Goal: Task Accomplishment & Management: Manage account settings

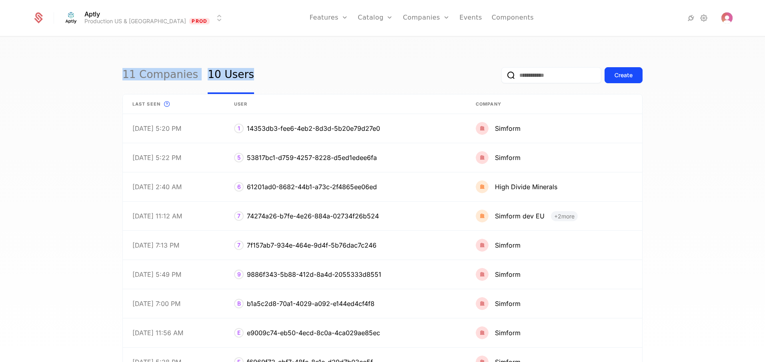
drag, startPoint x: 106, startPoint y: 71, endPoint x: 278, endPoint y: 76, distance: 171.8
click at [278, 76] on div "11 Companies 10 Users Create Last seen This is the date a track or identify eve…" at bounding box center [382, 202] width 765 height 330
click at [50, 76] on div "11 Companies 10 Users Create Last seen This is the date a track or identify eve…" at bounding box center [382, 202] width 765 height 330
click at [299, 80] on div "11 Companies 10 Users Create" at bounding box center [382, 75] width 520 height 38
click at [146, 8] on div "Aptly Production US & EU Prod Features Features Flags Catalog Plans Add Ons Cre…" at bounding box center [382, 18] width 700 height 36
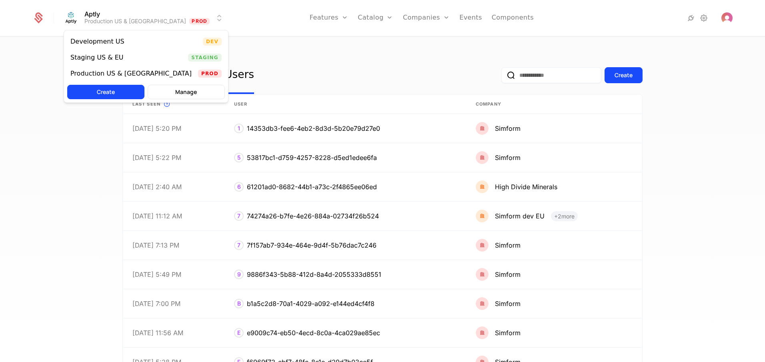
click at [142, 20] on html "Aptly Production US & EU Prod Features Features Flags Catalog Plans Add Ons Cre…" at bounding box center [382, 181] width 765 height 362
click at [115, 59] on div "Staging US & EU" at bounding box center [96, 57] width 53 height 6
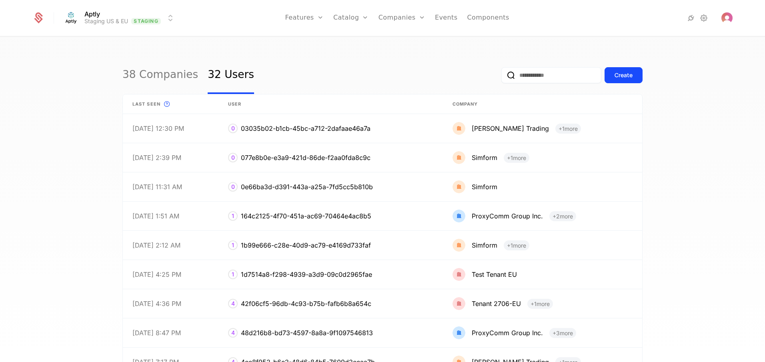
click at [162, 74] on link "38 Companies" at bounding box center [160, 75] width 76 height 38
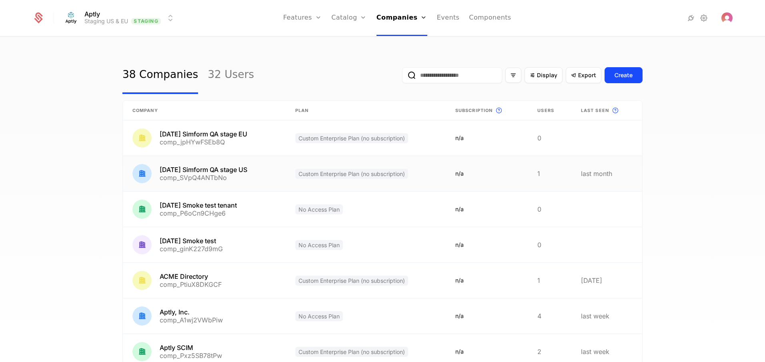
scroll to position [169, 0]
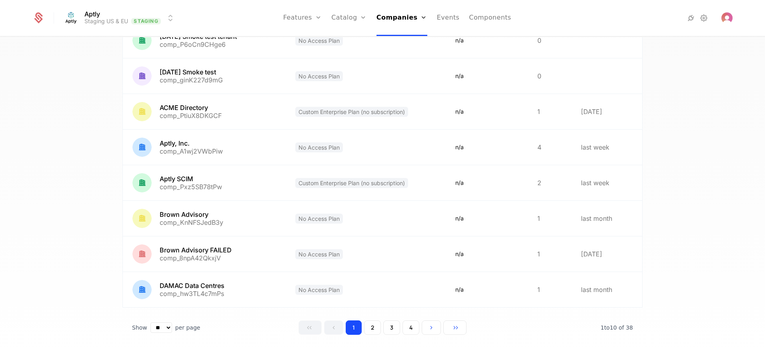
click at [410, 333] on button "4" at bounding box center [411, 328] width 17 height 14
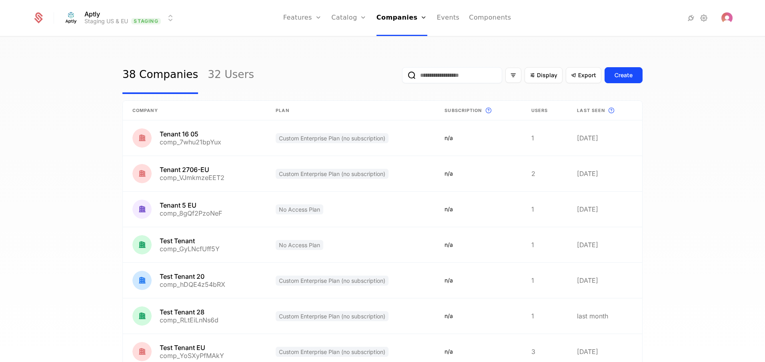
click at [410, 74] on input "email" at bounding box center [452, 75] width 100 height 16
paste input "**********"
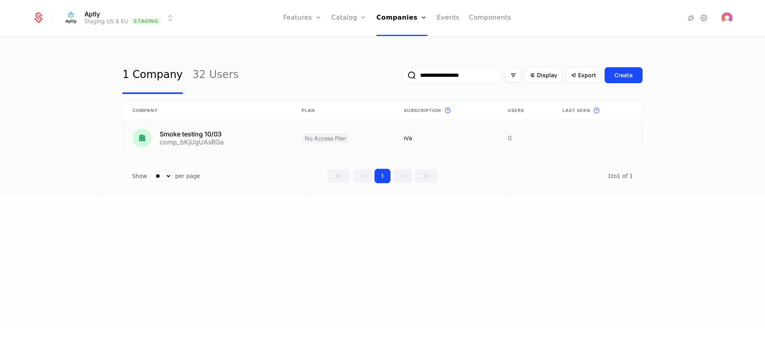
type input "**********"
click at [259, 140] on link at bounding box center [207, 137] width 169 height 35
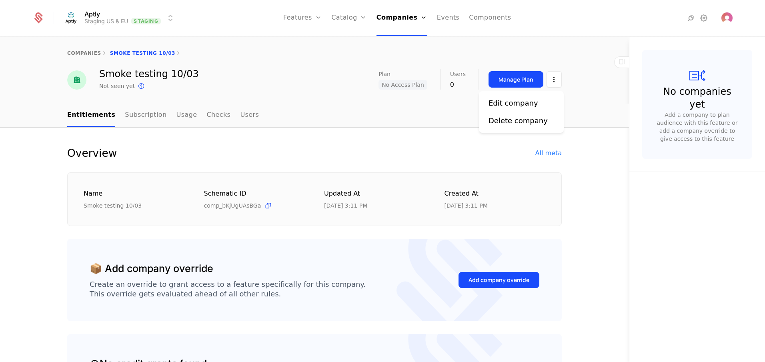
click at [553, 82] on html "Aptly Staging US & EU Staging Features Features Flags Catalog Plans Add Ons Cre…" at bounding box center [382, 181] width 765 height 362
click at [511, 81] on html "Aptly Staging US & EU Staging Features Features Flags Catalog Plans Add Ons Cre…" at bounding box center [382, 181] width 765 height 362
click at [511, 81] on div "Manage Plan" at bounding box center [516, 80] width 35 height 8
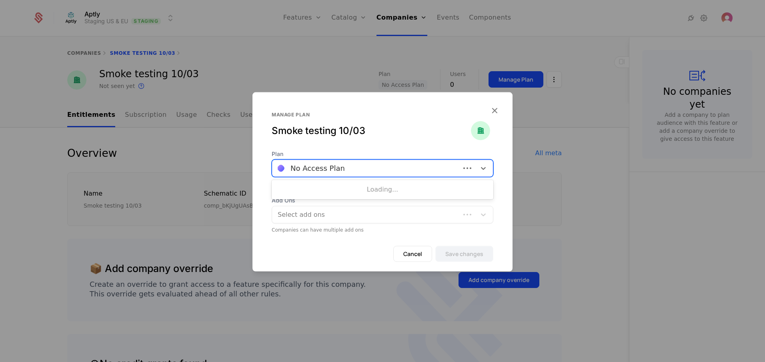
click at [384, 166] on div at bounding box center [366, 167] width 177 height 11
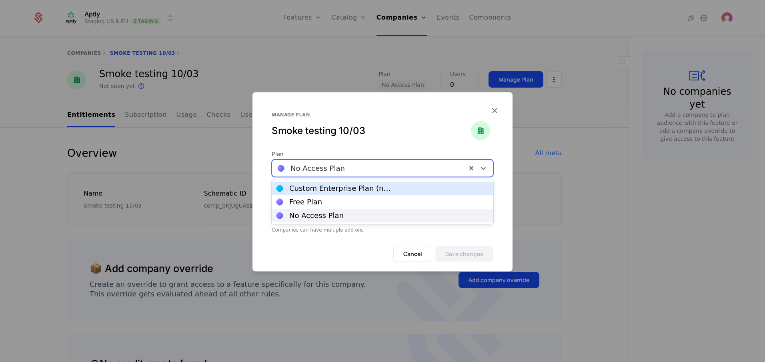
click at [368, 188] on div "Custom Enterprise Plan (no subscription)" at bounding box center [340, 188] width 103 height 7
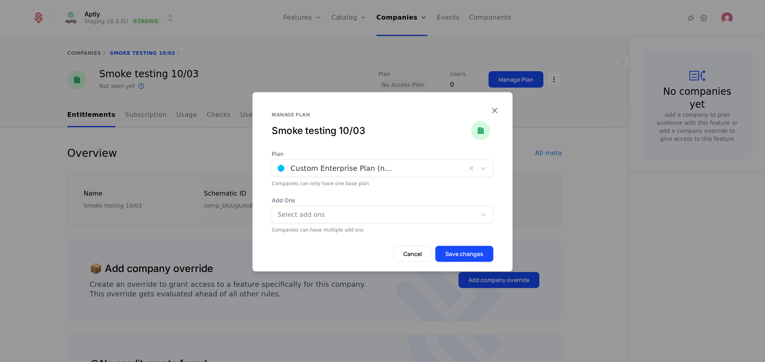
click at [483, 251] on button "Save changes" at bounding box center [464, 254] width 58 height 16
